Goal: Answer question/provide support

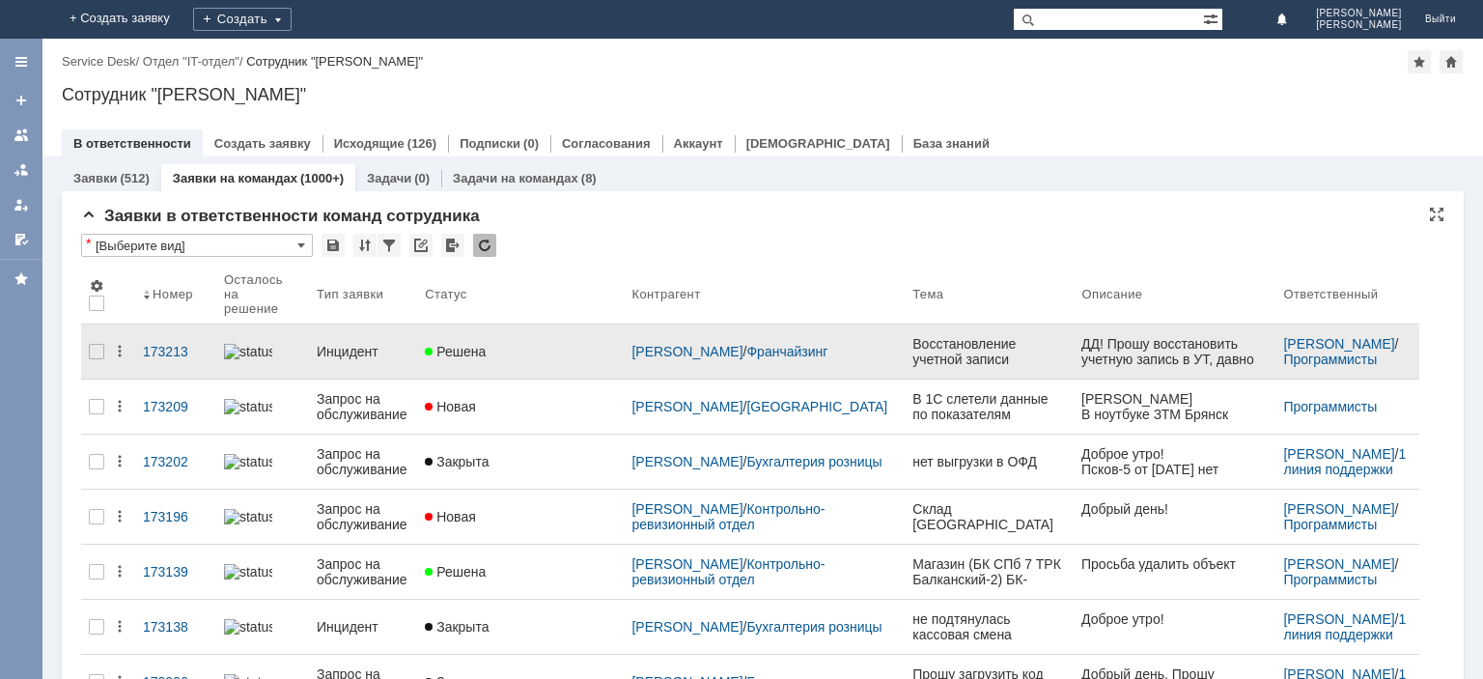
click at [380, 344] on div "Инцидент" at bounding box center [363, 351] width 93 height 15
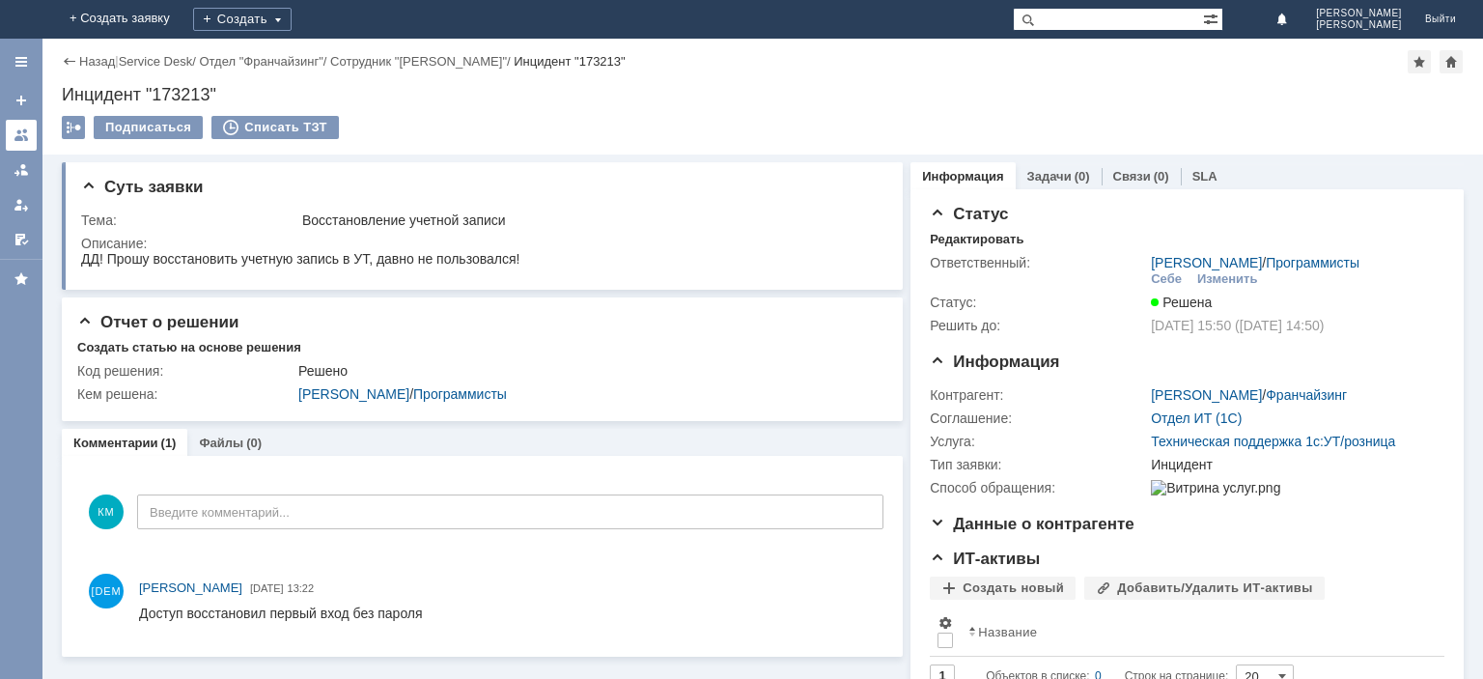
click at [25, 131] on div at bounding box center [21, 134] width 15 height 15
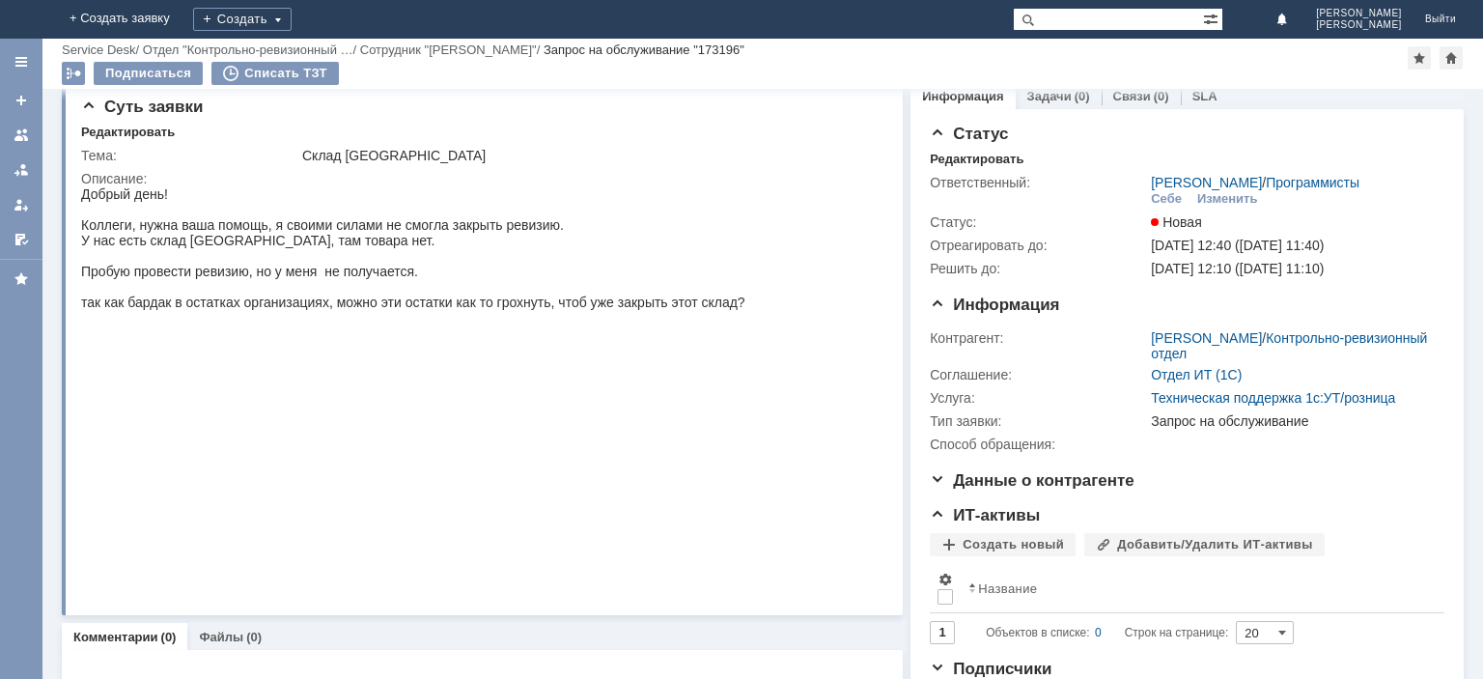
scroll to position [112, 0]
